Goal: Information Seeking & Learning: Learn about a topic

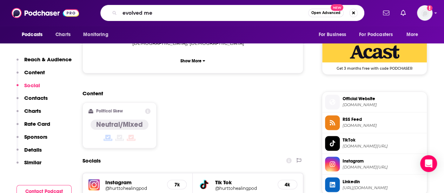
type input "evolved men"
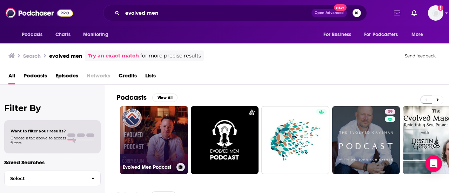
click at [151, 152] on link "Evolved Men Podcast" at bounding box center [154, 140] width 68 height 68
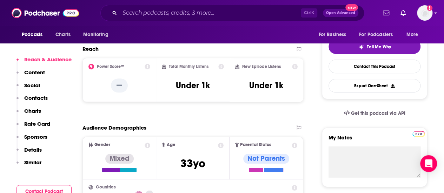
scroll to position [126, 0]
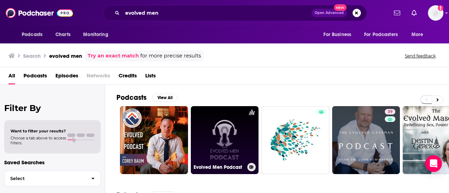
click at [227, 139] on link "Evolved Men Podcast" at bounding box center [225, 140] width 68 height 68
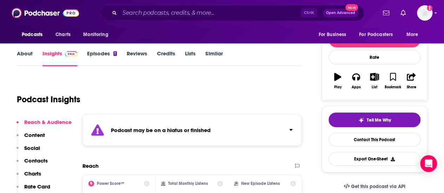
scroll to position [84, 0]
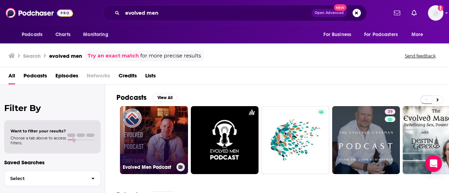
click at [145, 128] on link "Evolved Men Podcast" at bounding box center [154, 140] width 68 height 68
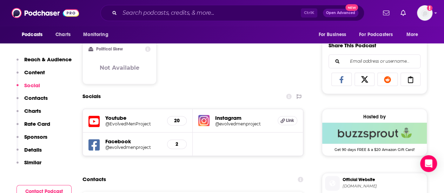
scroll to position [510, 0]
